Goal: Transaction & Acquisition: Purchase product/service

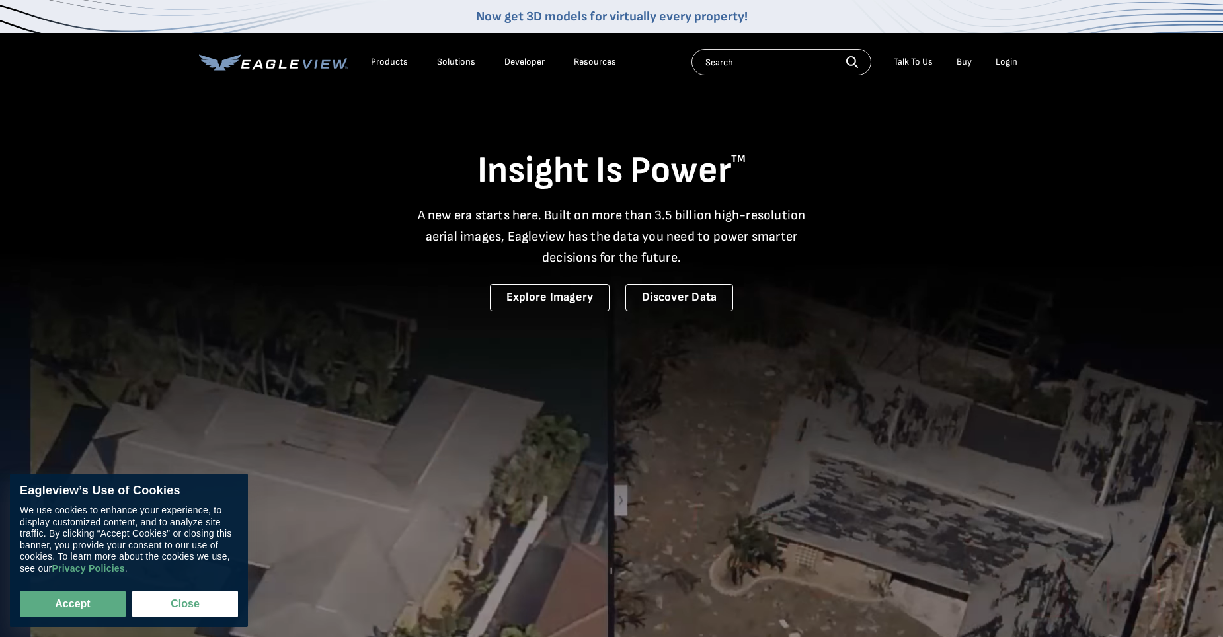
click at [1012, 57] on div "Login" at bounding box center [1007, 62] width 22 height 12
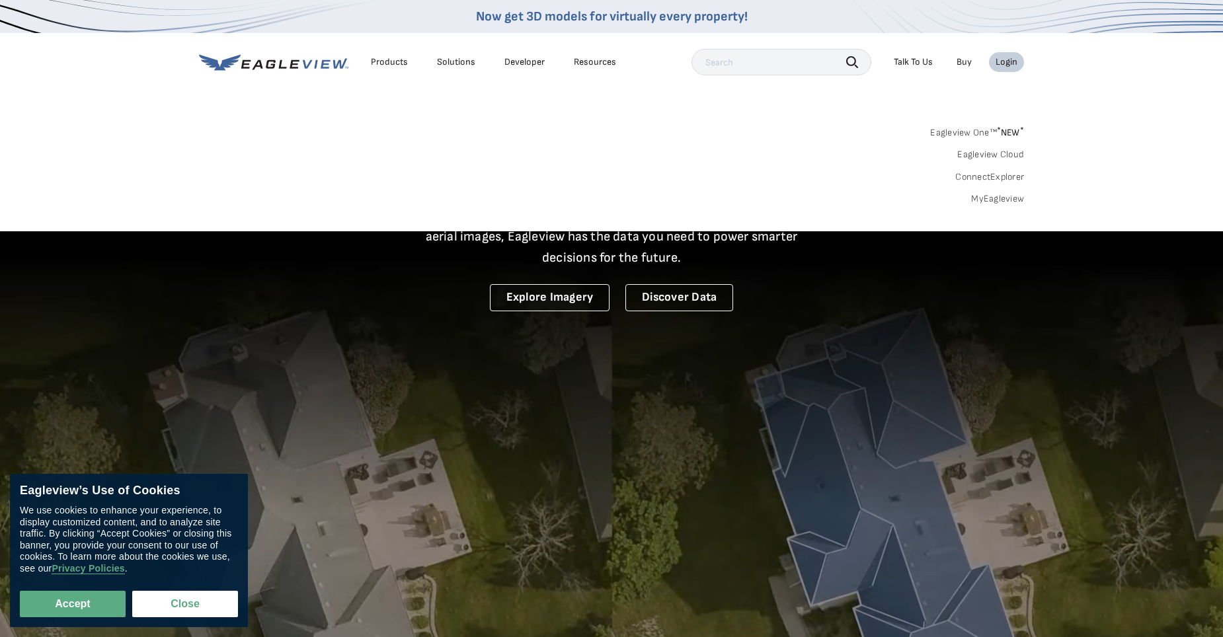
click at [990, 196] on link "MyEagleview" at bounding box center [997, 199] width 53 height 12
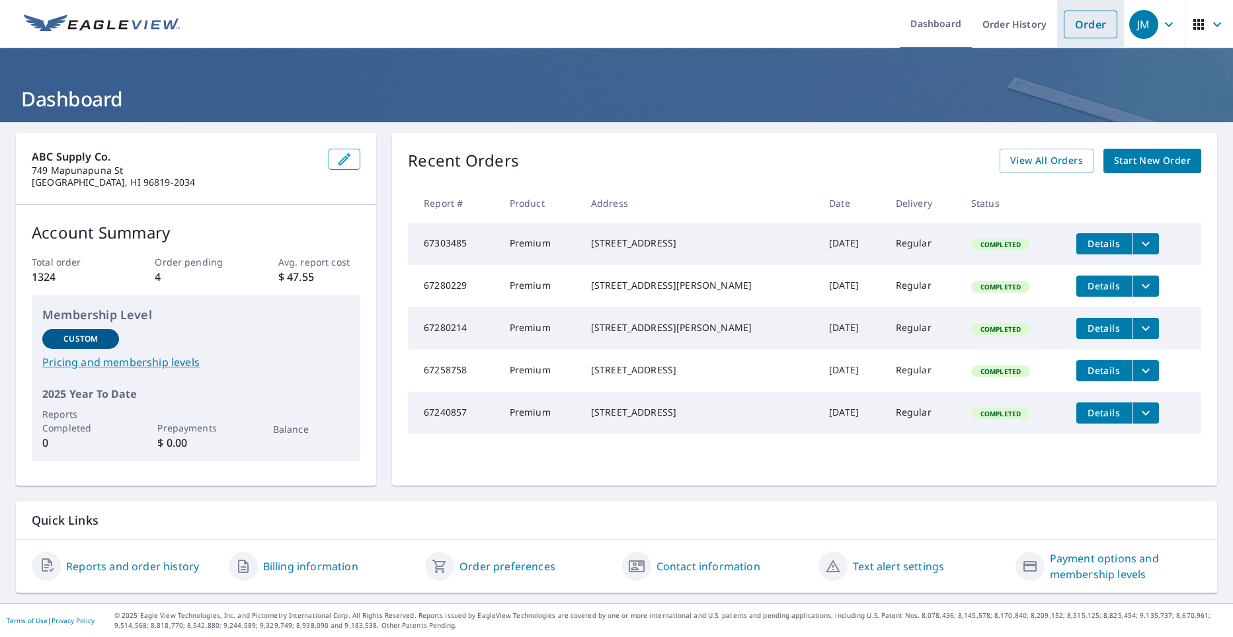
click at [1079, 22] on link "Order" at bounding box center [1091, 25] width 54 height 28
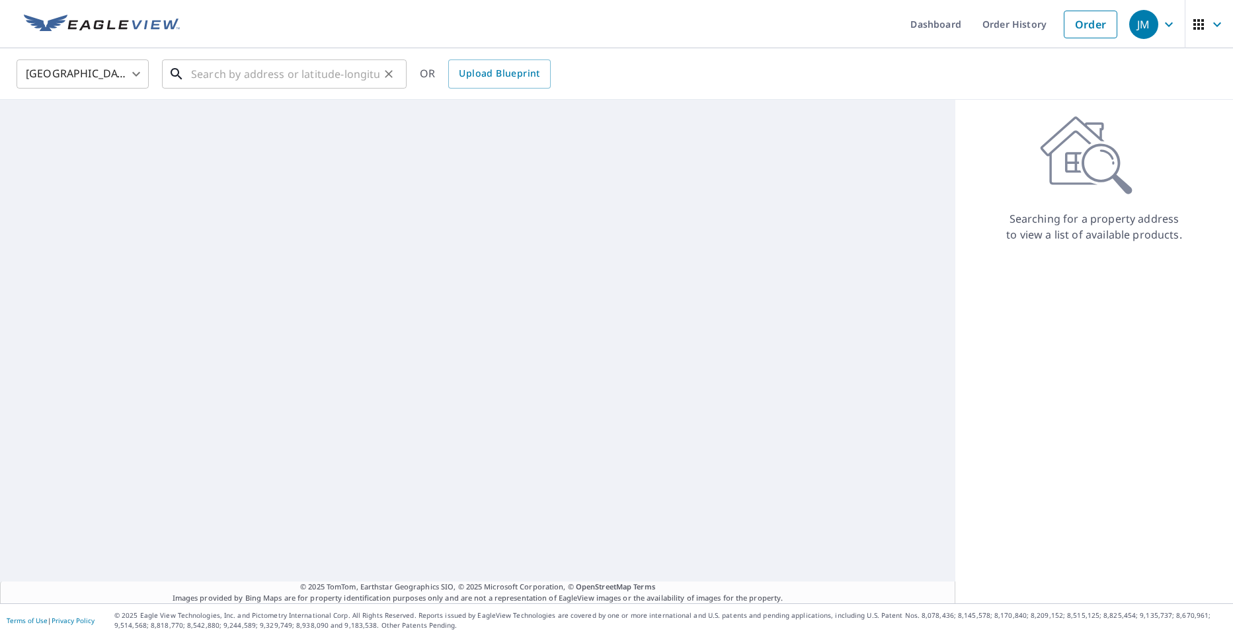
click at [274, 60] on input "text" at bounding box center [285, 74] width 188 height 37
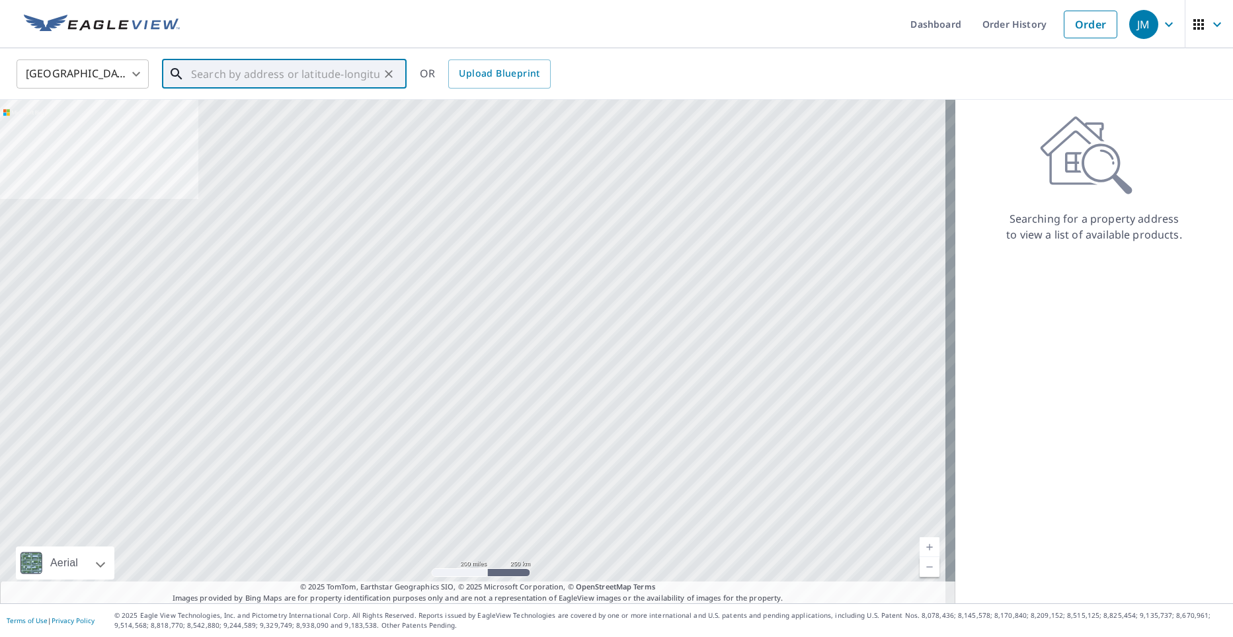
click at [272, 67] on input "text" at bounding box center [285, 74] width 188 height 37
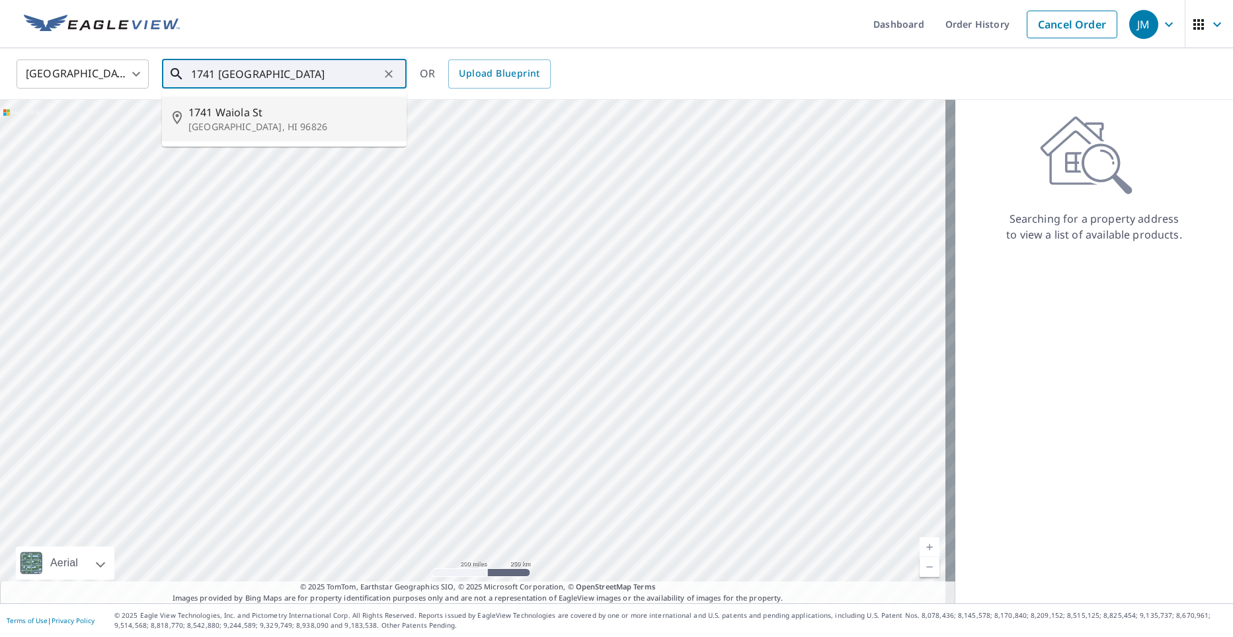
click at [264, 112] on span "1741 Waiola St" at bounding box center [292, 112] width 208 height 16
type input "[STREET_ADDRESS]"
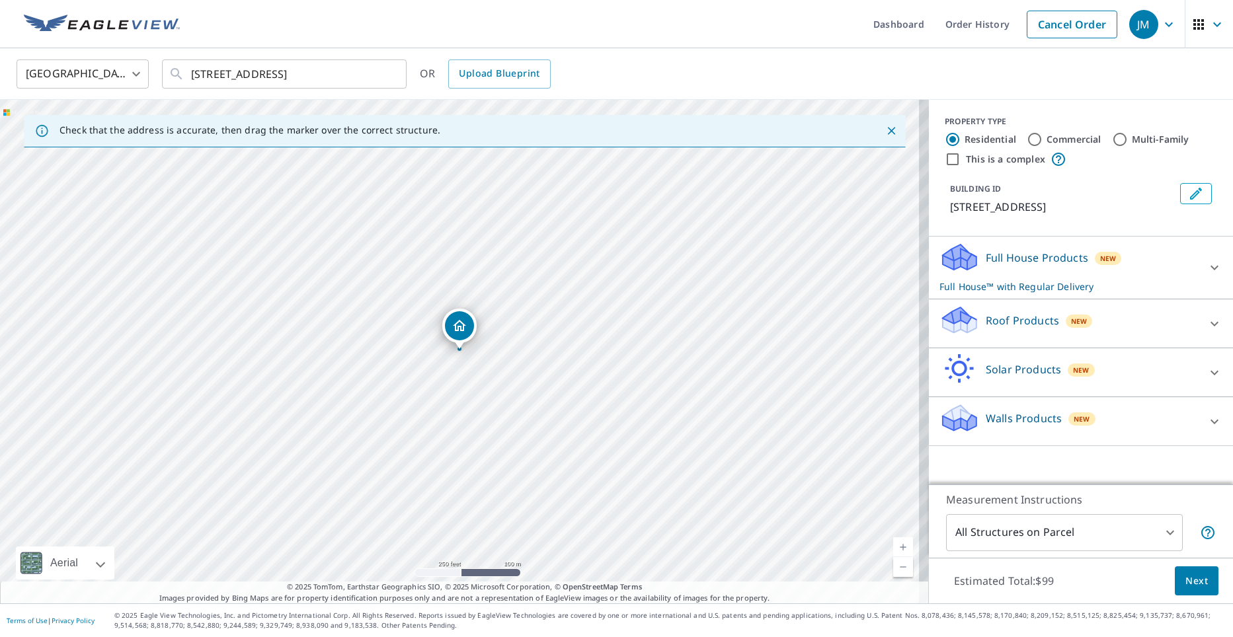
click at [990, 333] on div "Roof Products New" at bounding box center [1068, 324] width 259 height 38
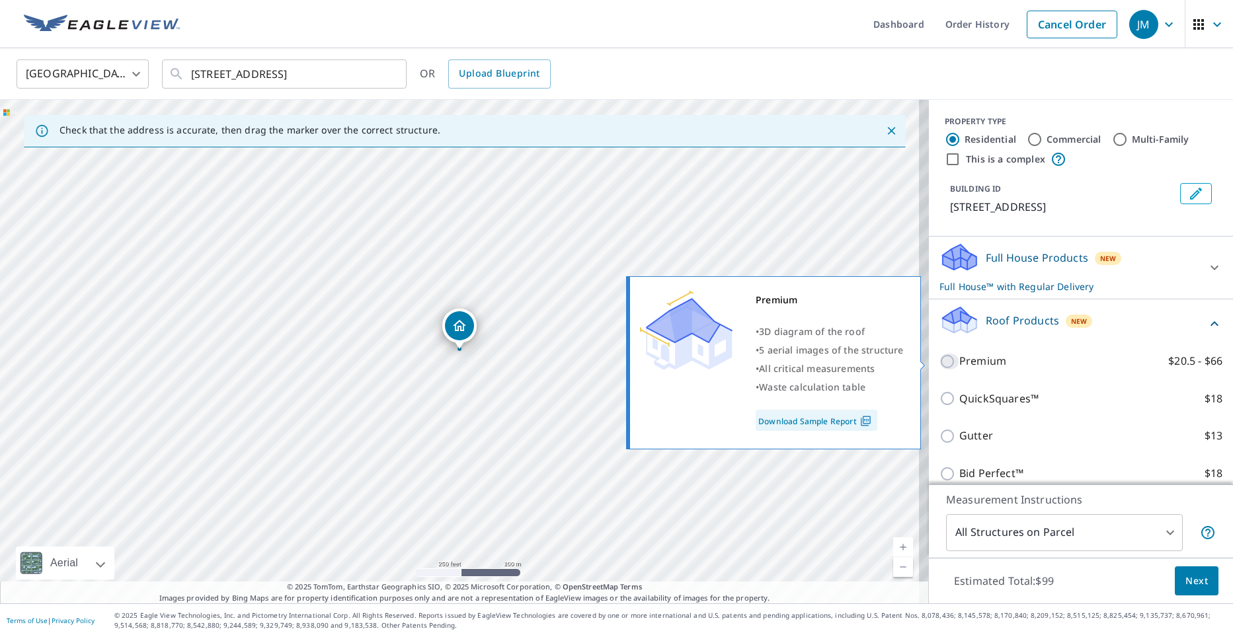
click at [939, 362] on input "Premium $20.5 - $66" at bounding box center [949, 362] width 20 height 16
checkbox input "true"
checkbox input "false"
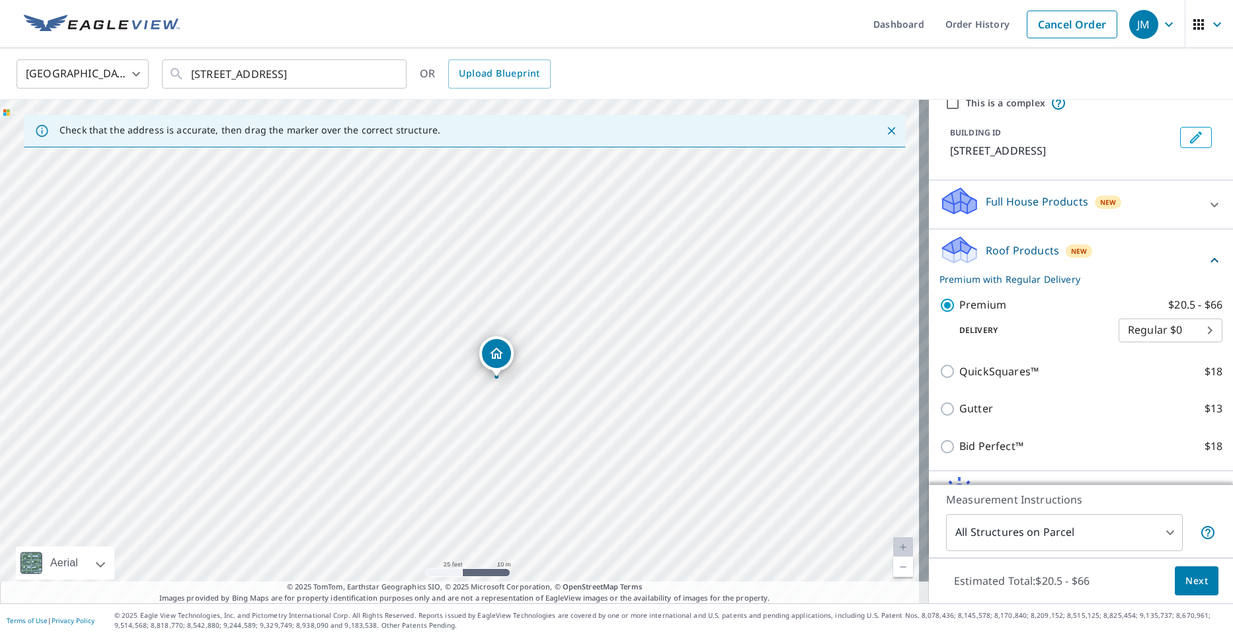
scroll to position [141, 0]
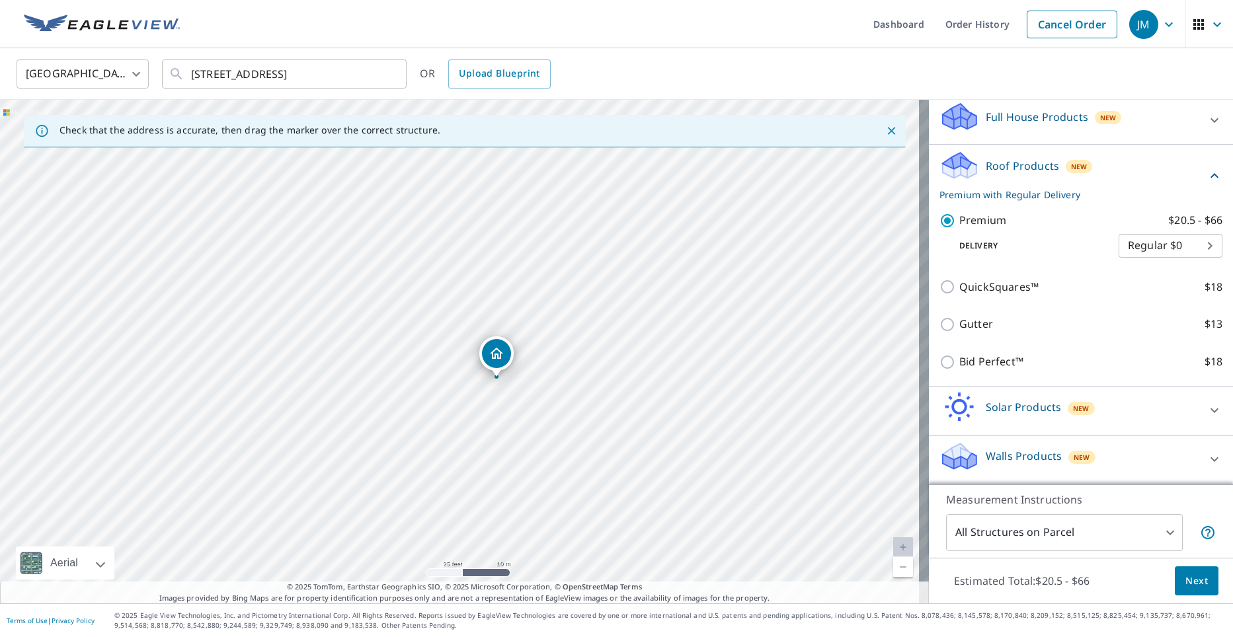
click at [1185, 582] on span "Next" at bounding box center [1196, 581] width 22 height 17
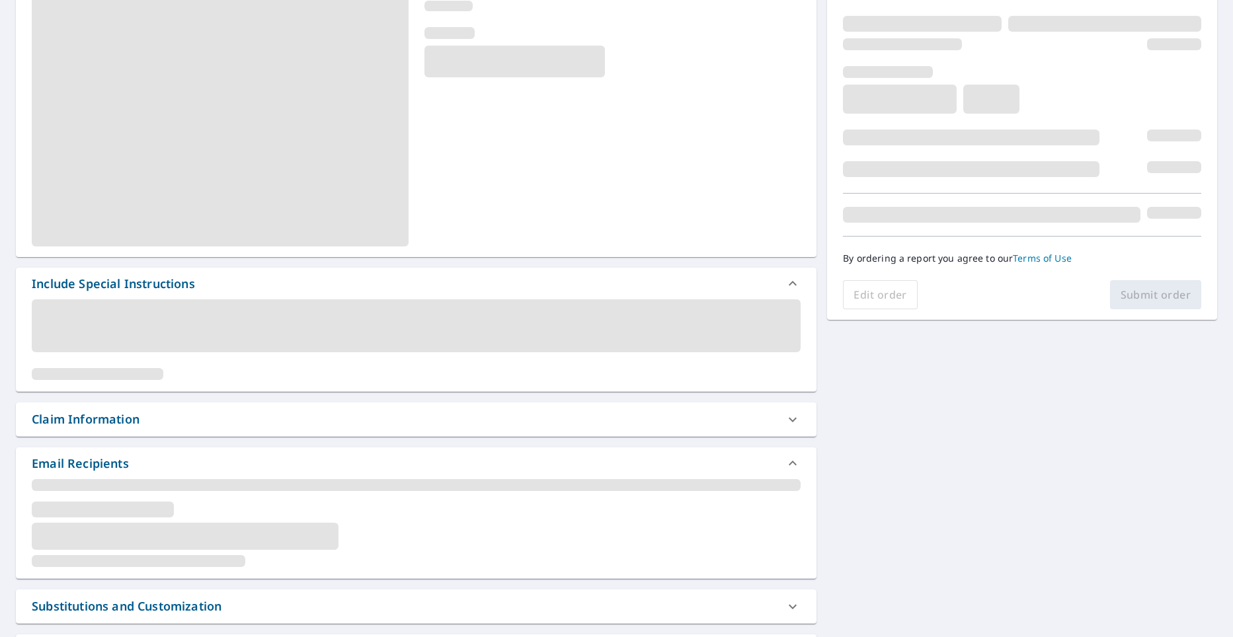
scroll to position [198, 0]
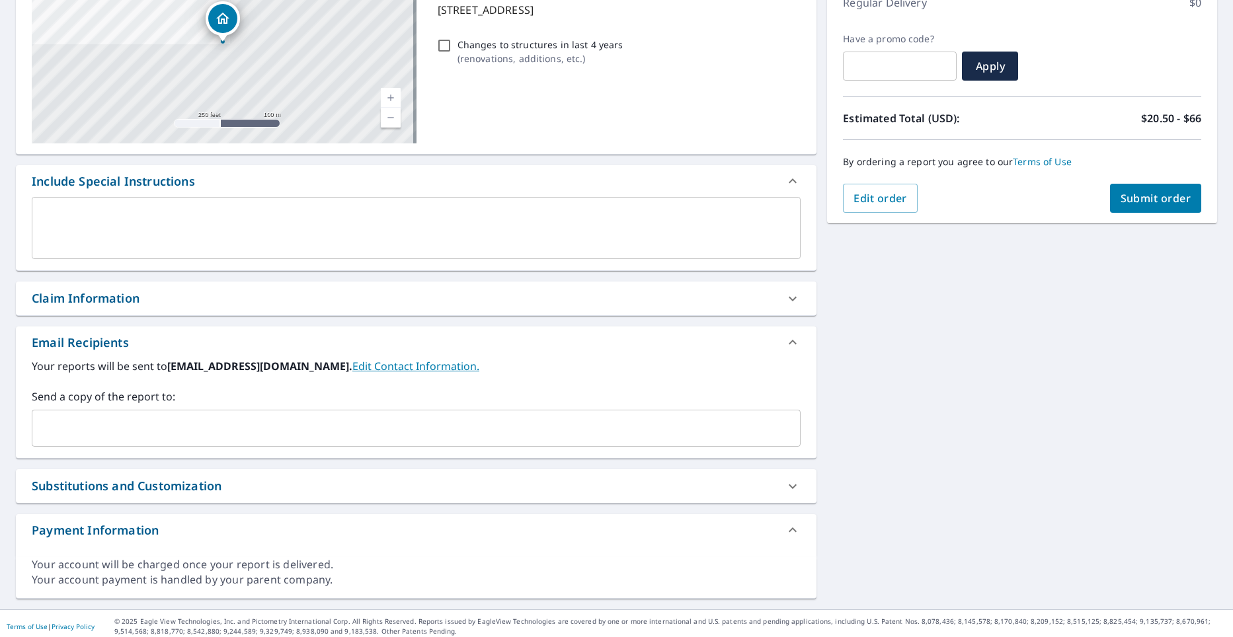
click at [118, 436] on input "text" at bounding box center [406, 428] width 737 height 25
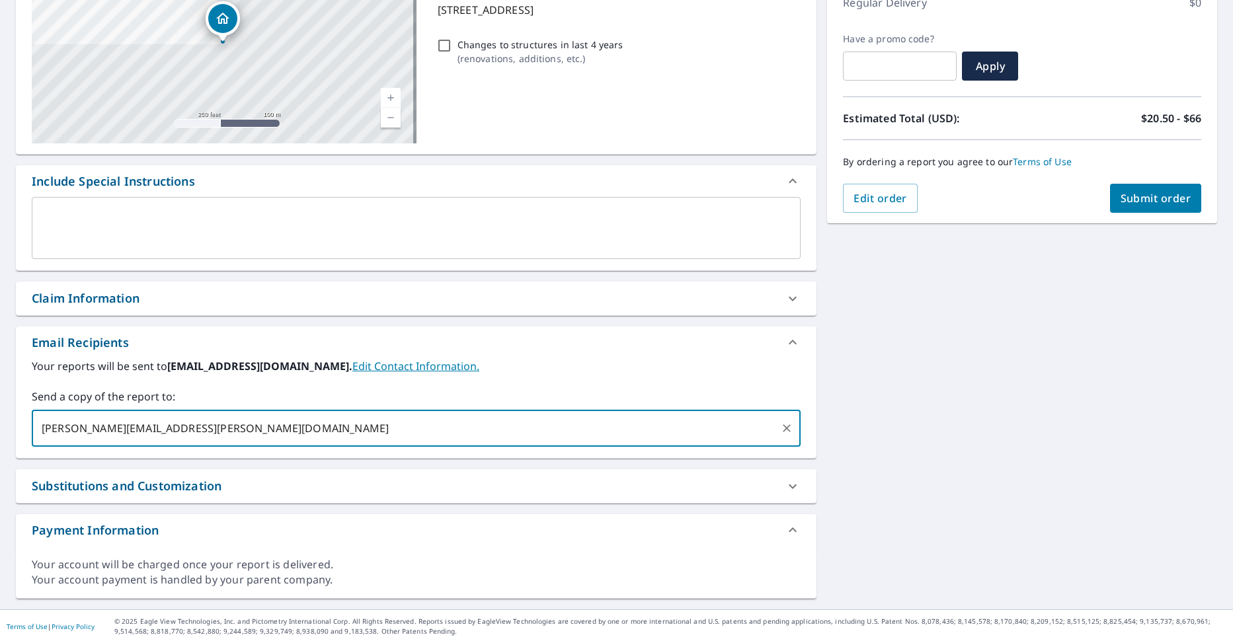
type input "jamison.miller@abcsupply.com"
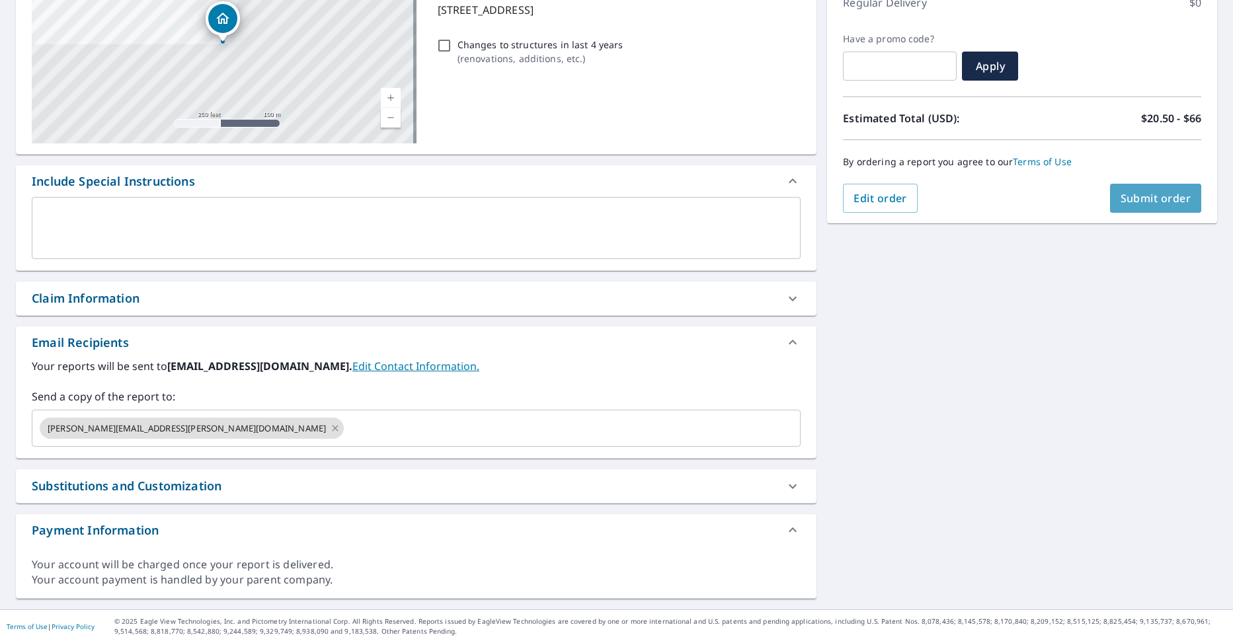
click at [1182, 202] on button "Submit order" at bounding box center [1156, 198] width 92 height 29
checkbox input "true"
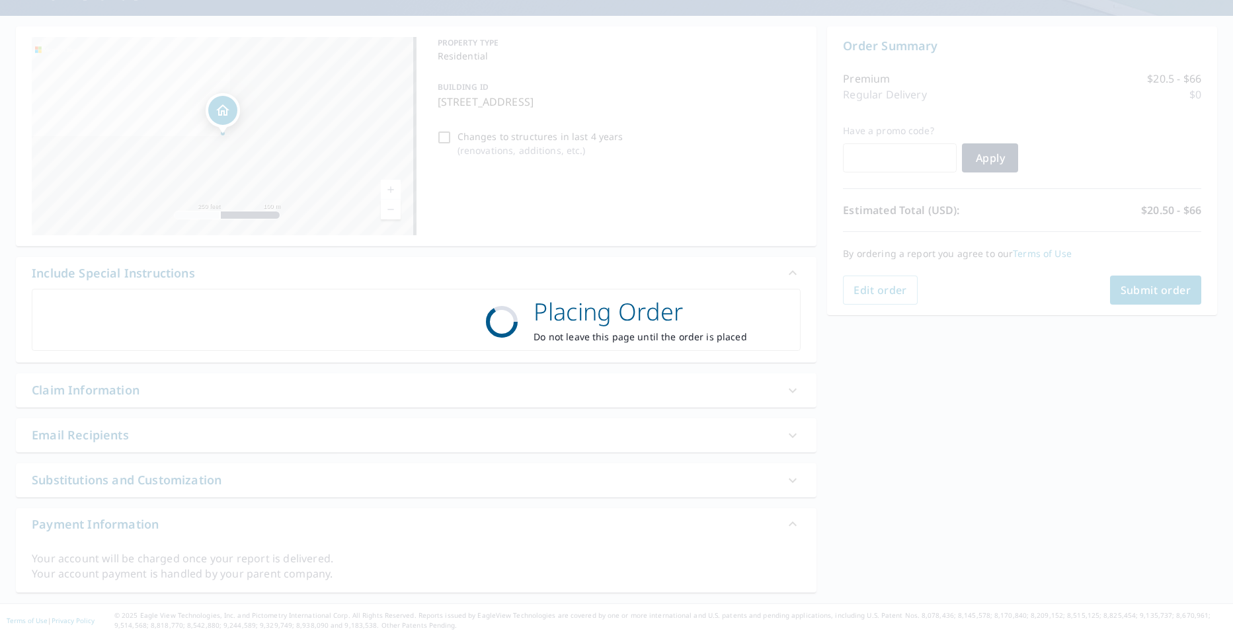
scroll to position [106, 0]
